Goal: Transaction & Acquisition: Purchase product/service

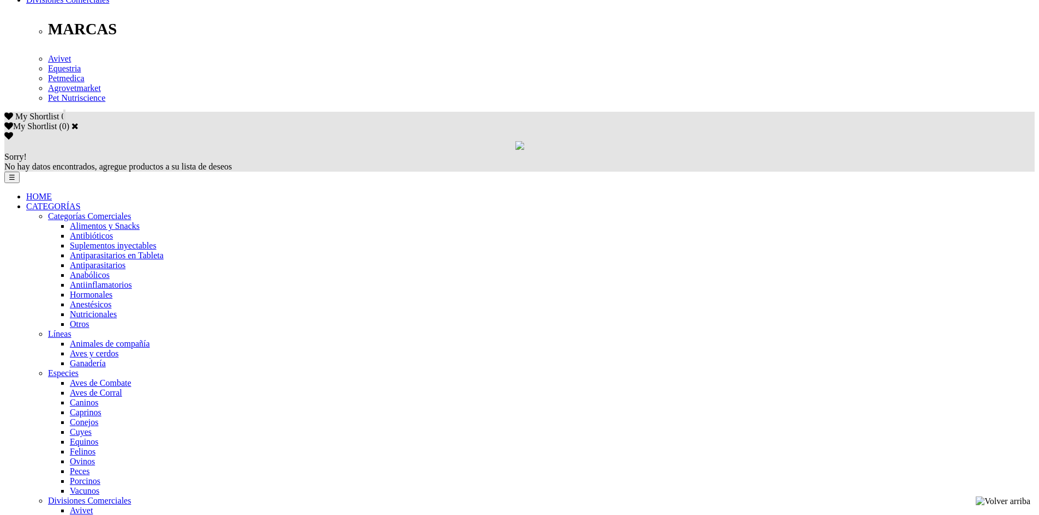
scroll to position [654, 0]
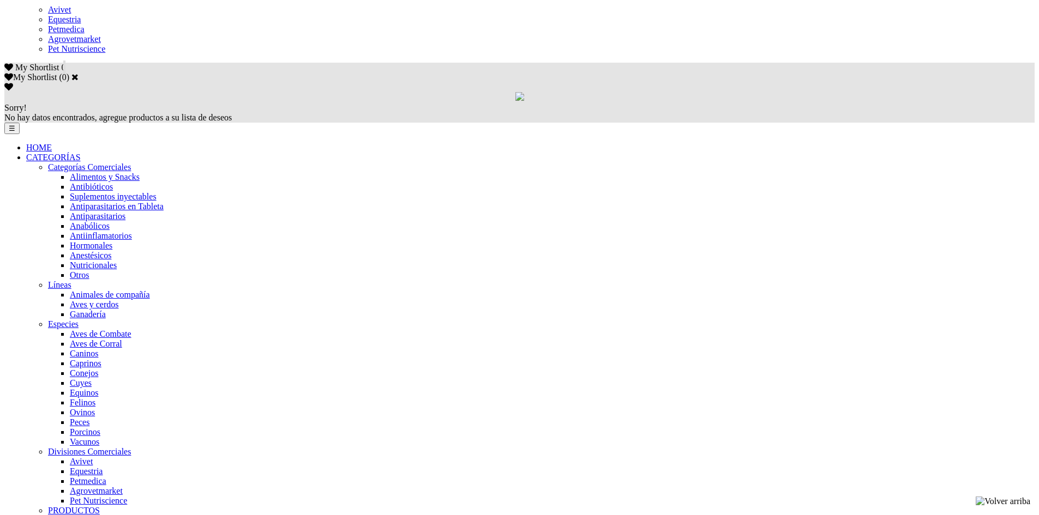
select select "0"
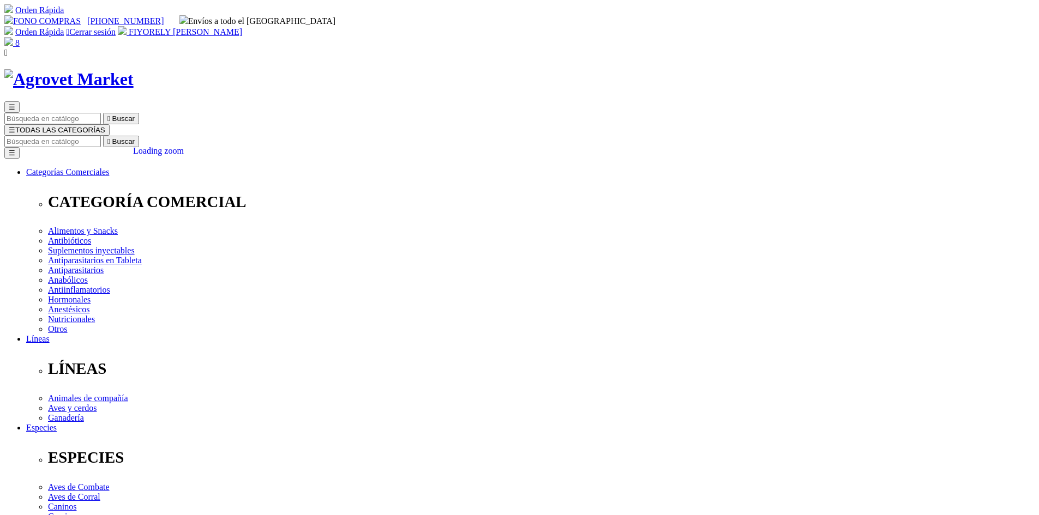
scroll to position [109, 0]
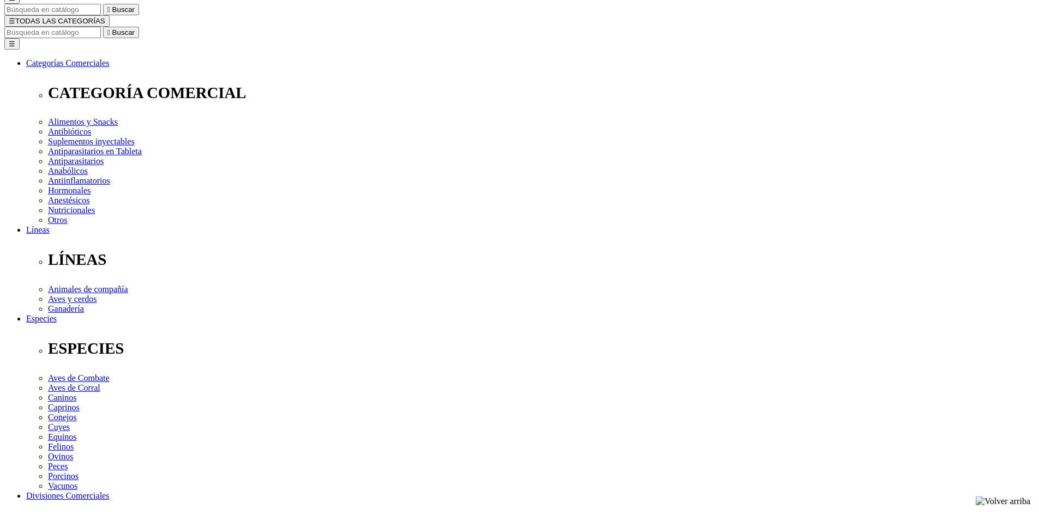
type input "1"
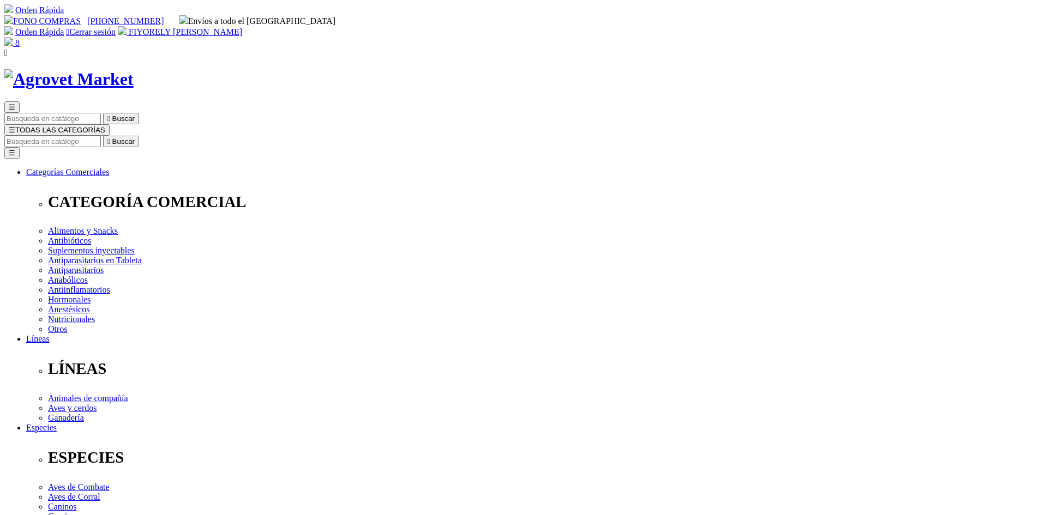
select select "220"
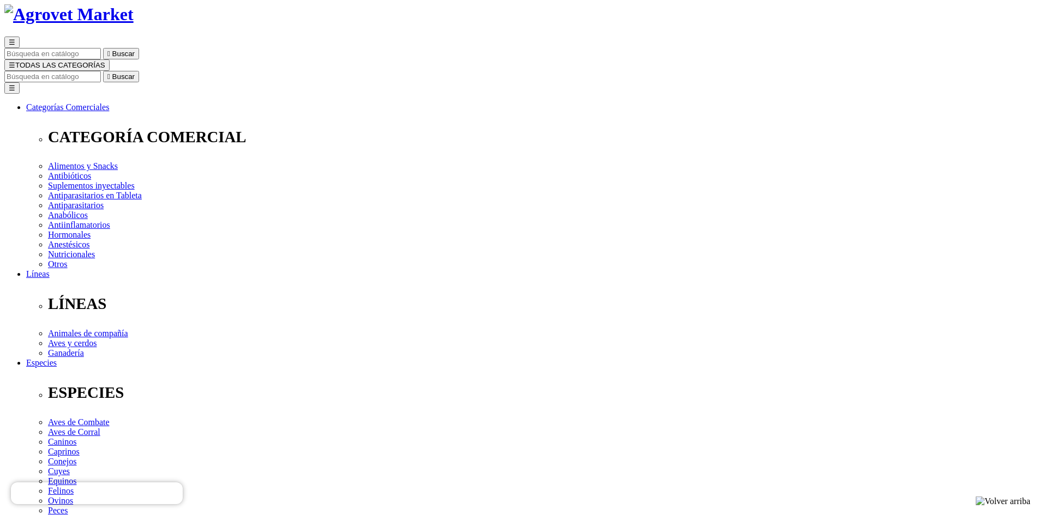
scroll to position [164, 0]
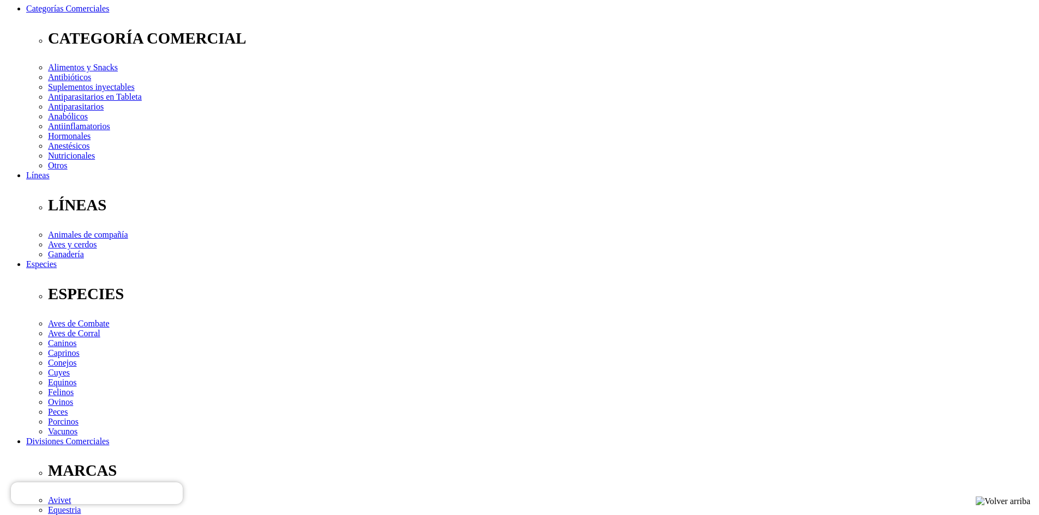
select select "220"
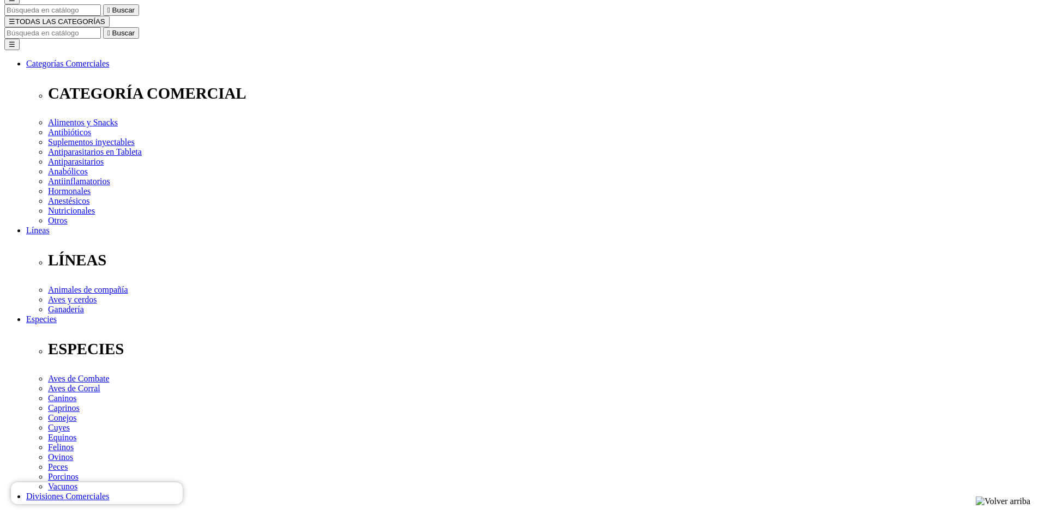
scroll to position [0, 0]
